Goal: Find specific page/section: Find specific page/section

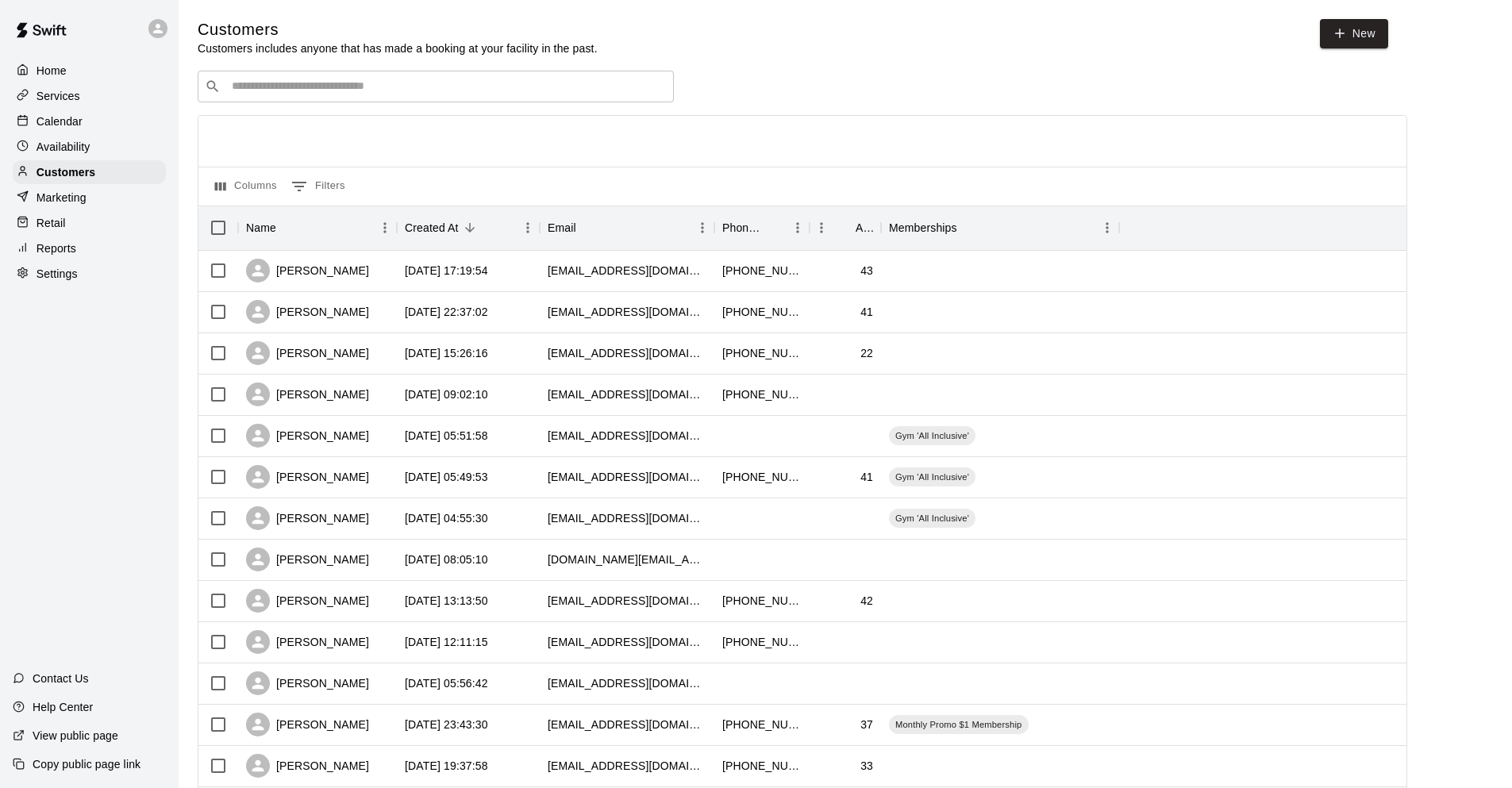
click at [67, 144] on p "Availability" at bounding box center [64, 147] width 54 height 16
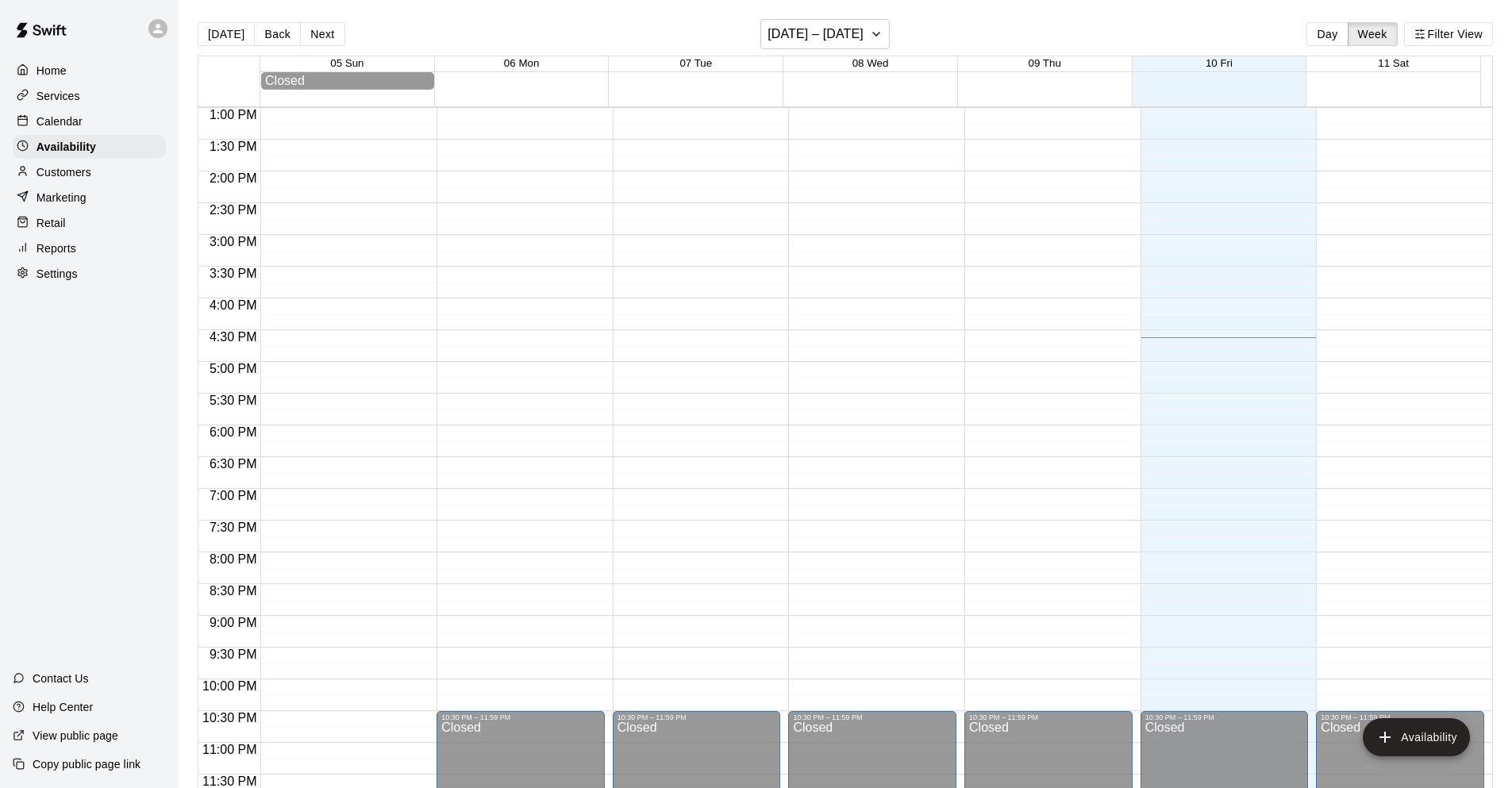
scroll to position [749, 0]
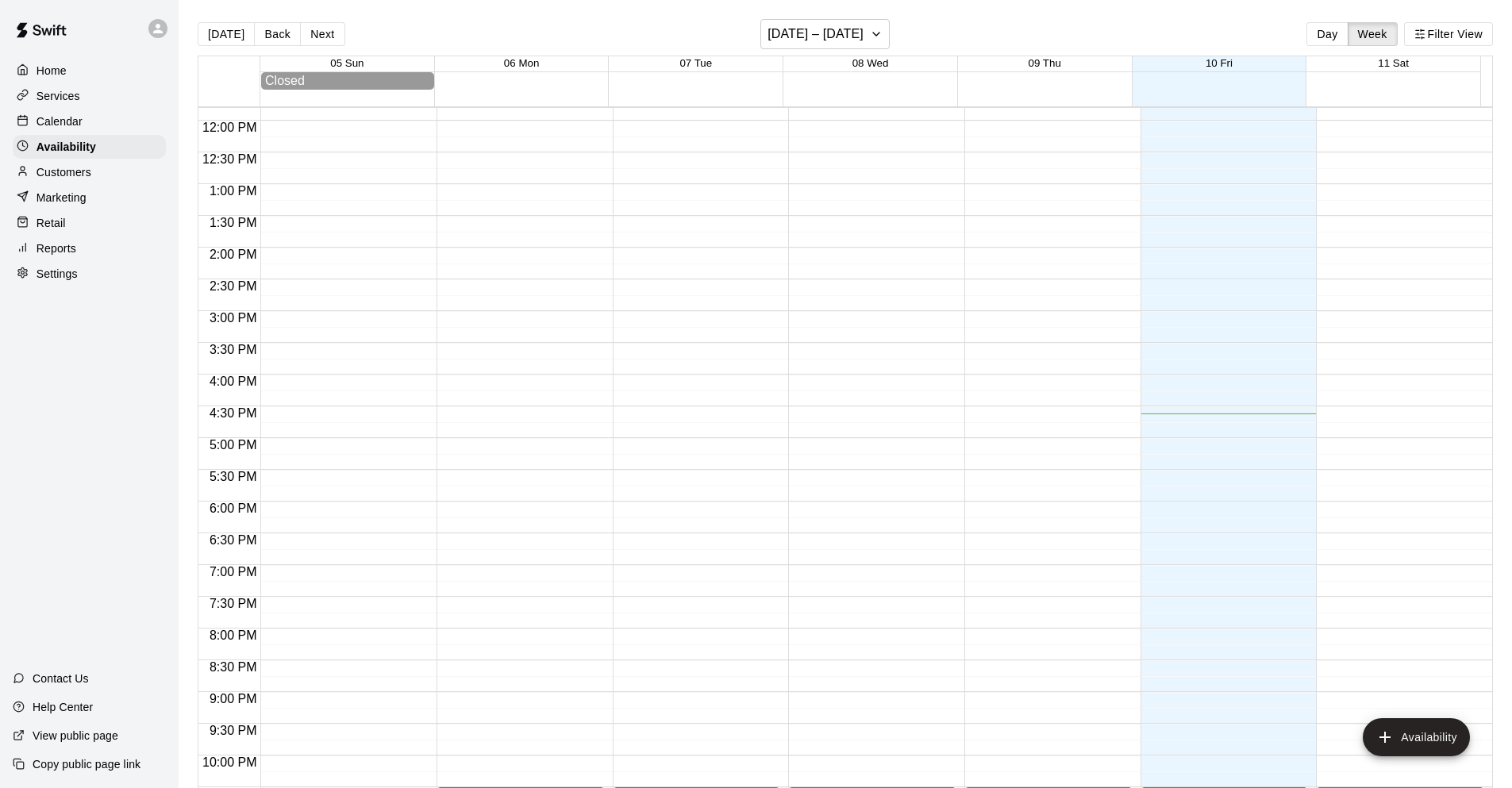
click at [59, 115] on div "Calendar" at bounding box center [89, 122] width 154 height 24
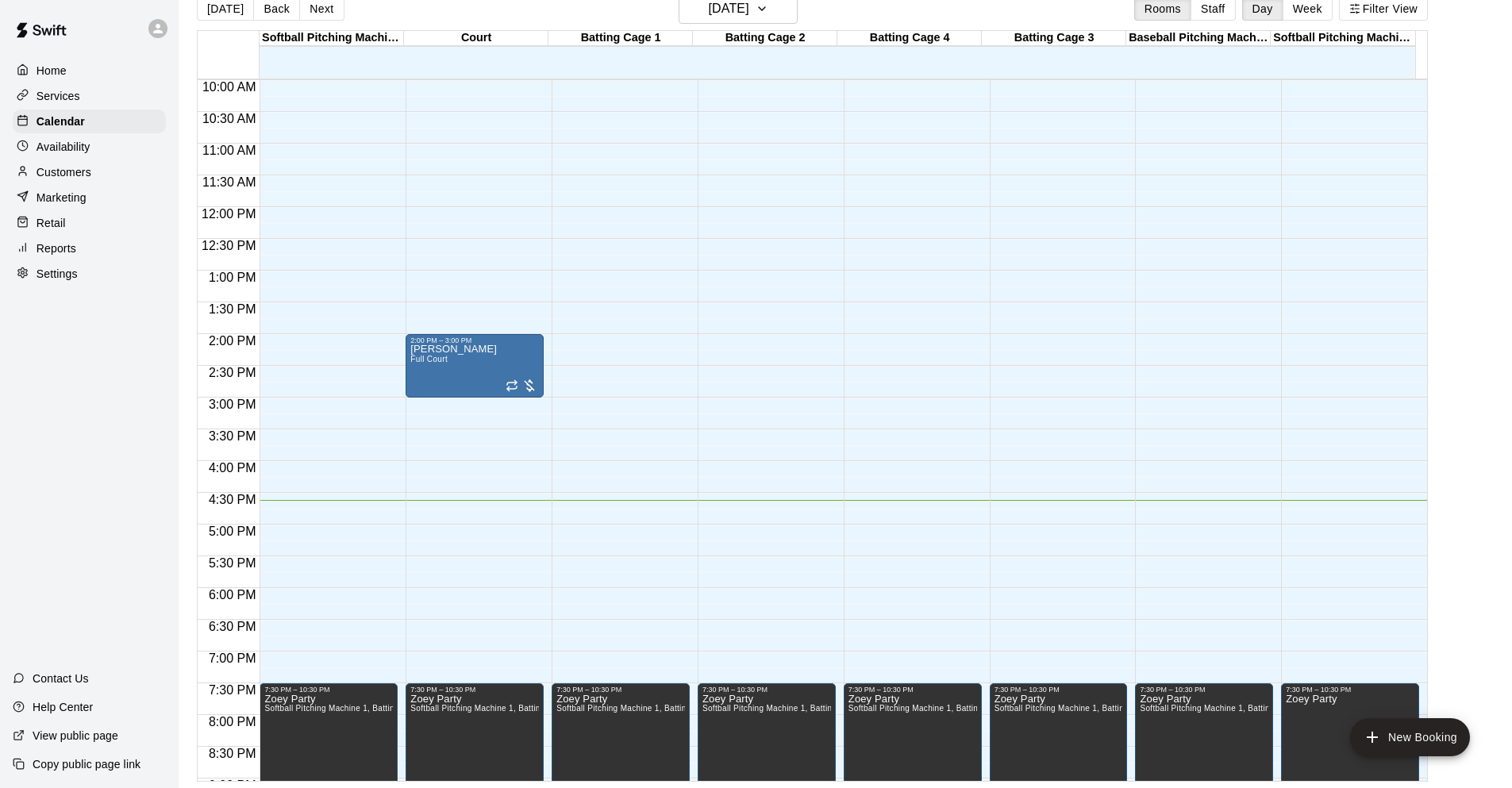
scroll to position [825, 0]
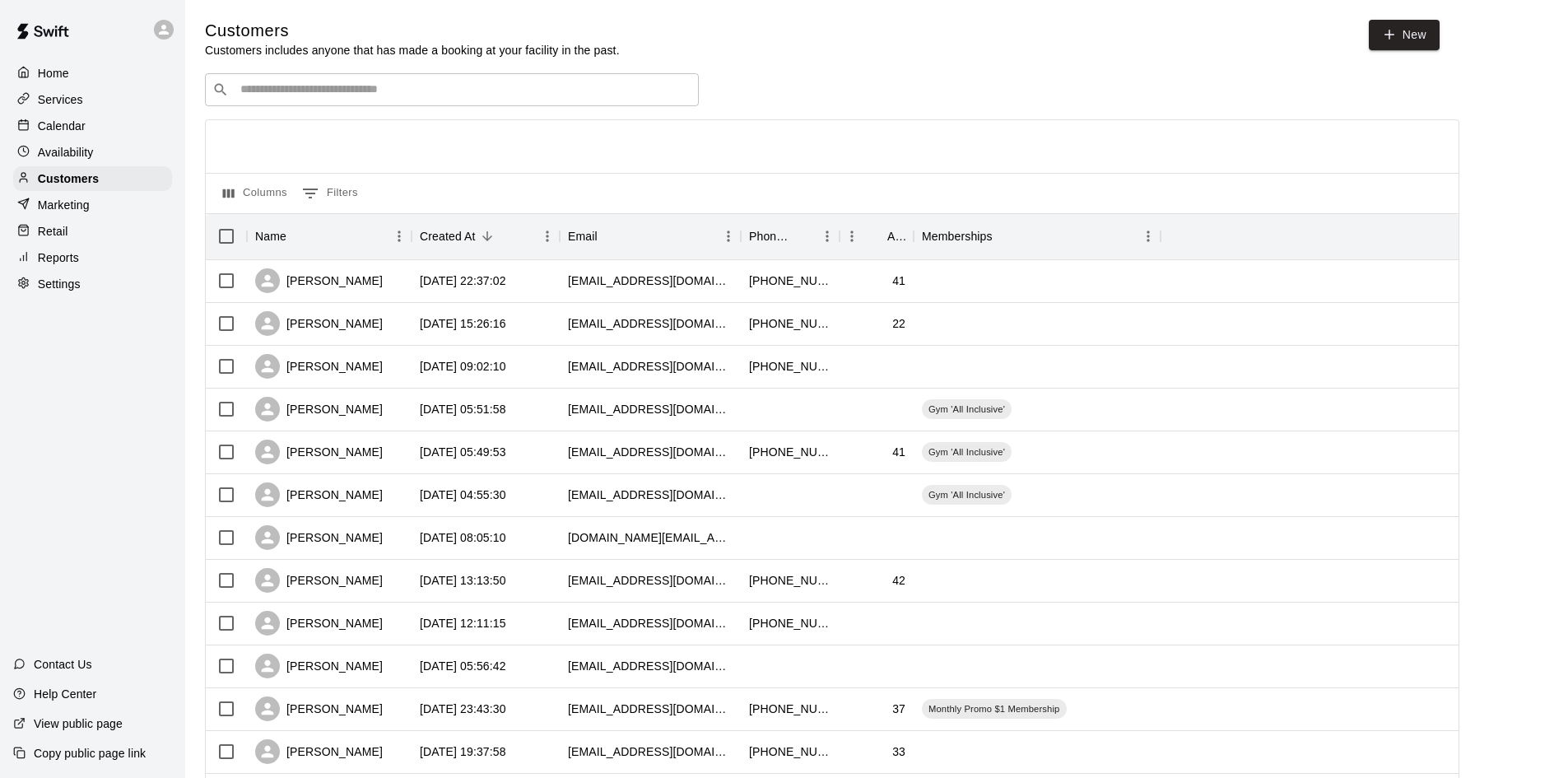
scroll to position [83, 0]
